Goal: Transaction & Acquisition: Book appointment/travel/reservation

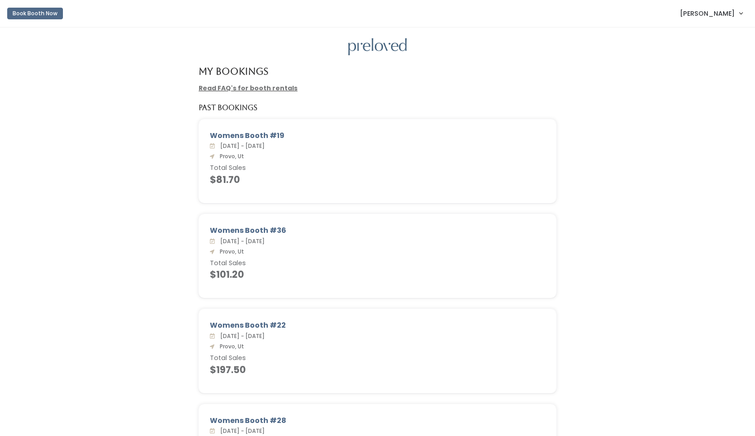
click at [48, 16] on button "Book Booth Now" at bounding box center [35, 14] width 56 height 12
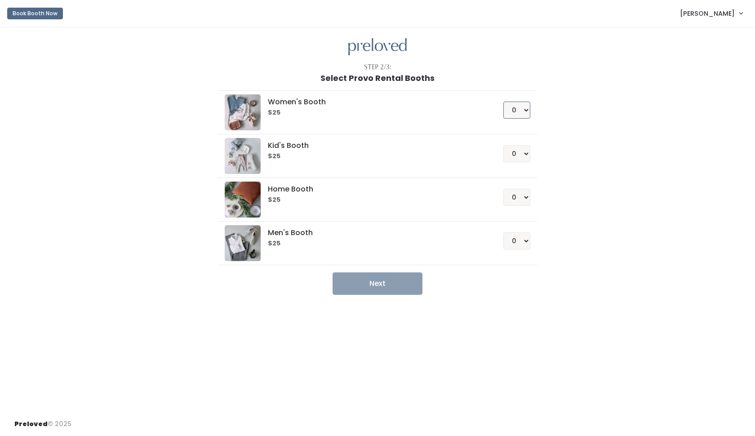
select select "1"
click at [409, 280] on button "Next" at bounding box center [378, 283] width 90 height 22
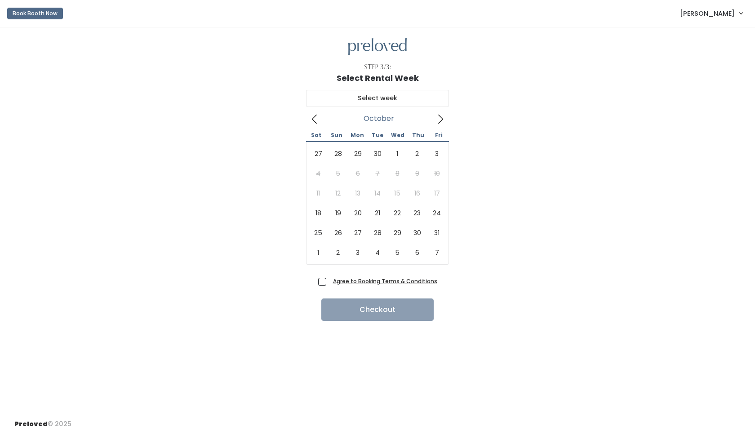
click at [437, 116] on icon at bounding box center [440, 119] width 10 height 10
click at [313, 123] on icon at bounding box center [315, 119] width 10 height 10
click at [437, 116] on icon at bounding box center [440, 119] width 10 height 10
type input "[DATE] to [DATE]"
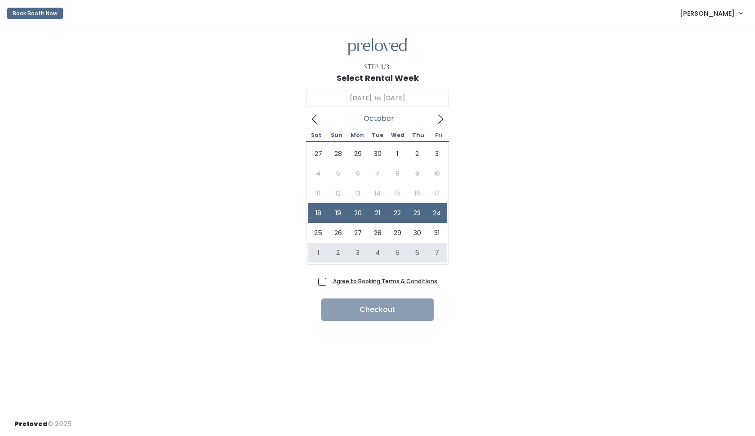
click at [329, 282] on span "Agree to Booking Terms & Conditions" at bounding box center [383, 280] width 108 height 9
click at [329, 282] on input "Agree to Booking Terms & Conditions" at bounding box center [332, 279] width 6 height 6
checkbox input "true"
click at [362, 305] on button "Checkout" at bounding box center [377, 309] width 112 height 22
